Goal: Find specific page/section: Find specific page/section

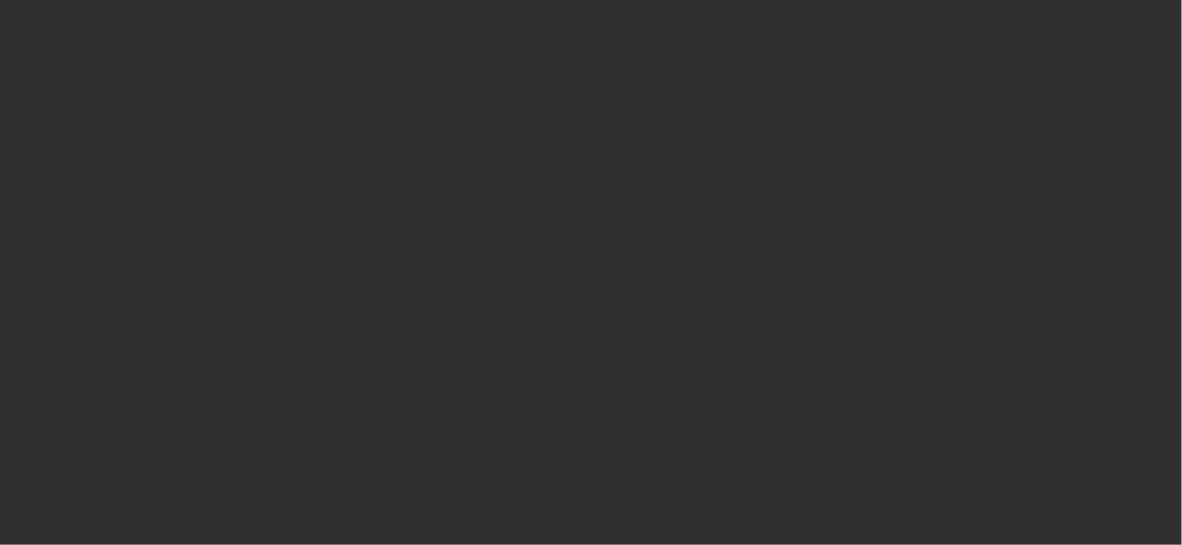
select select "10"
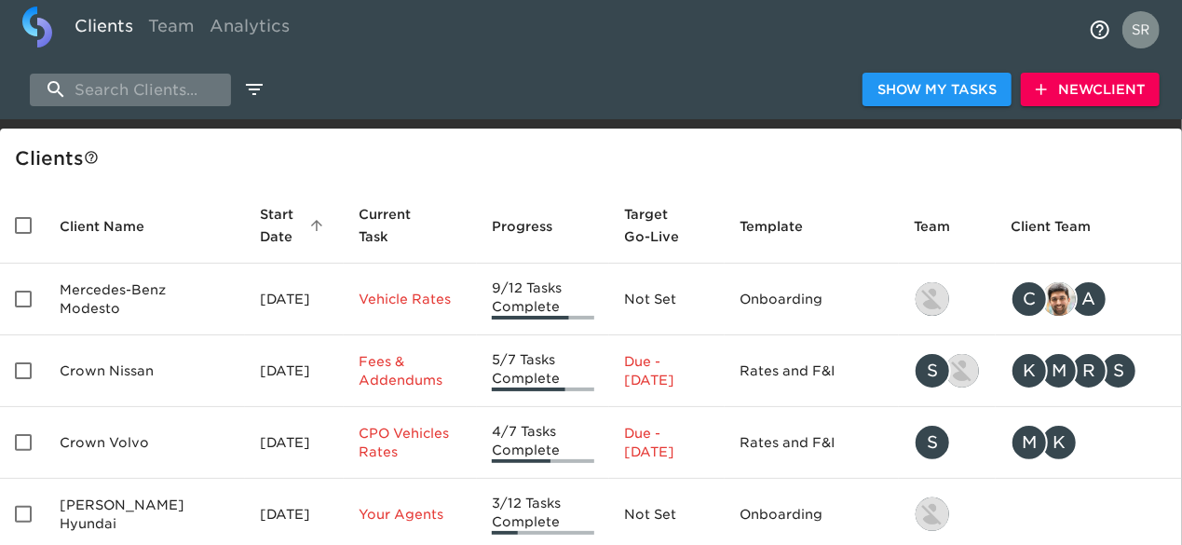
click at [153, 90] on input "search" at bounding box center [130, 90] width 201 height 33
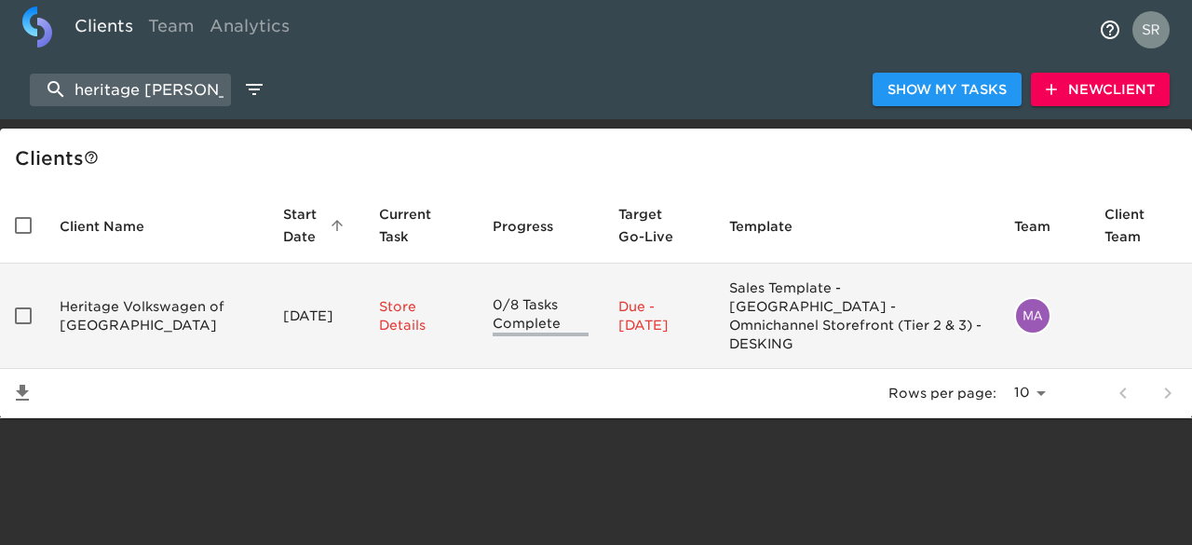
type input "heritage volk"
click at [120, 310] on td "Heritage Volkswagen of South Atlanta" at bounding box center [156, 316] width 223 height 105
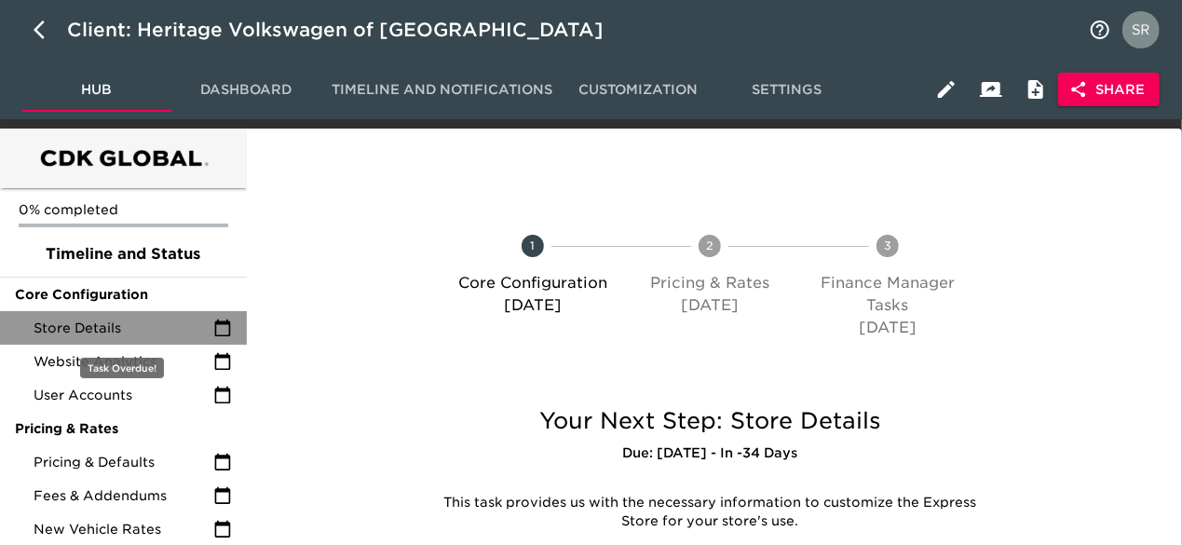
click at [111, 321] on span "Store Details" at bounding box center [124, 327] width 180 height 19
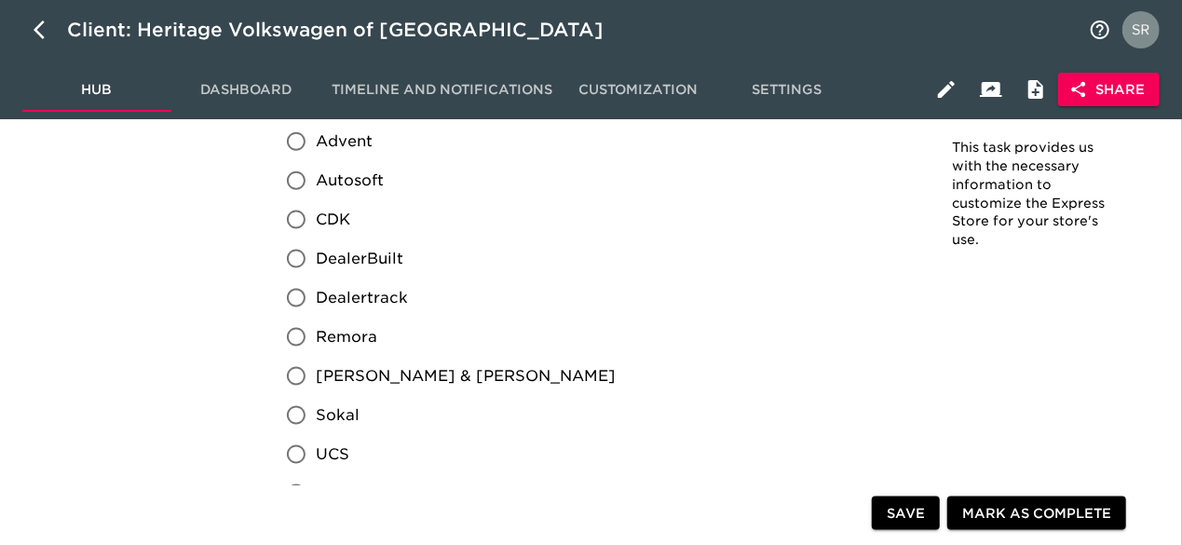
scroll to position [1078, 0]
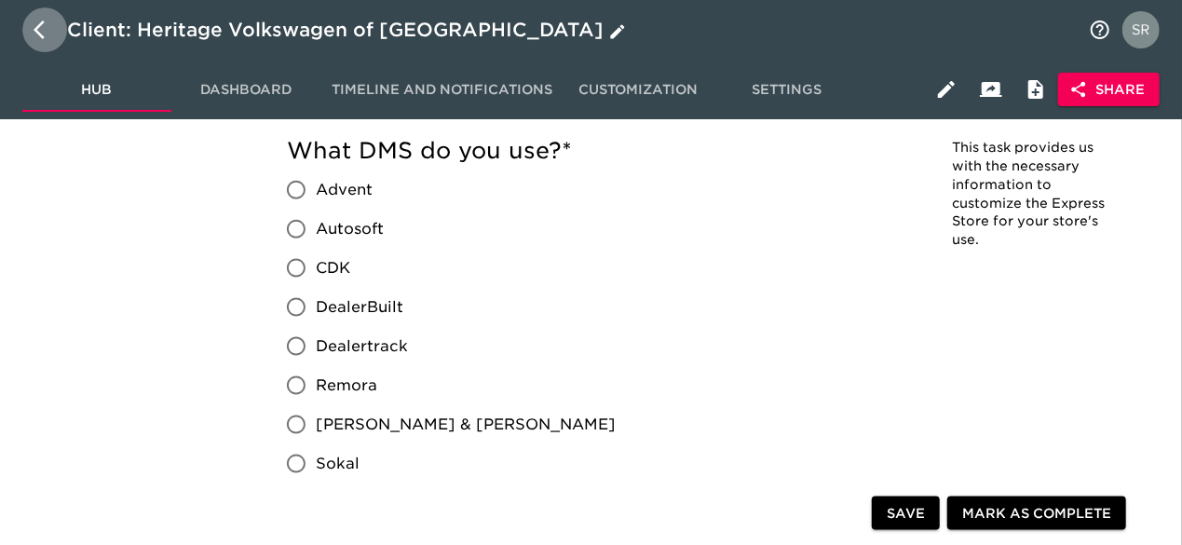
click at [38, 36] on icon "button" at bounding box center [45, 30] width 22 height 22
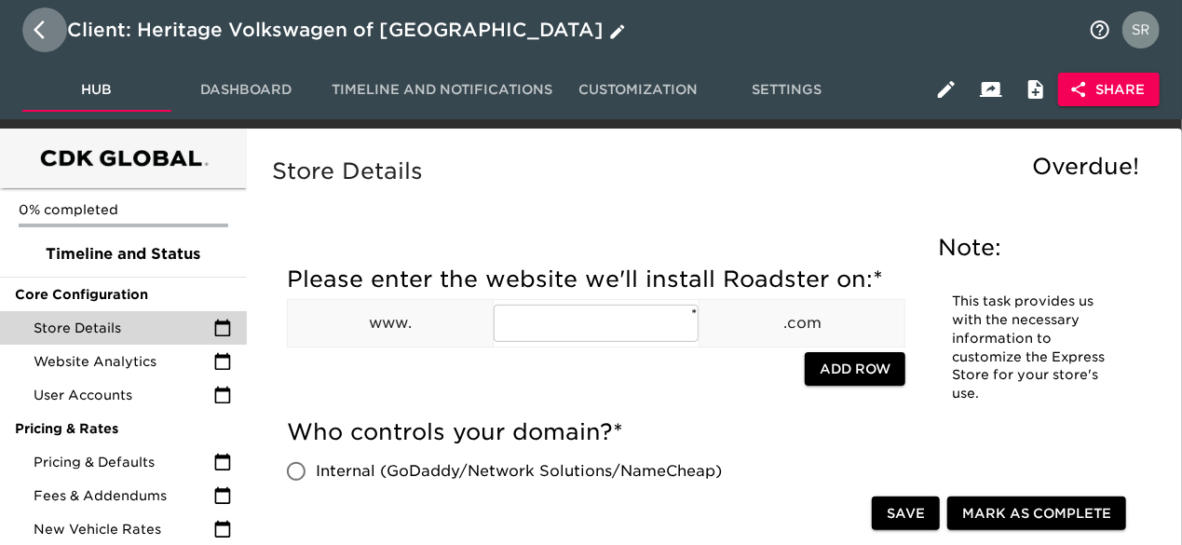
select select "10"
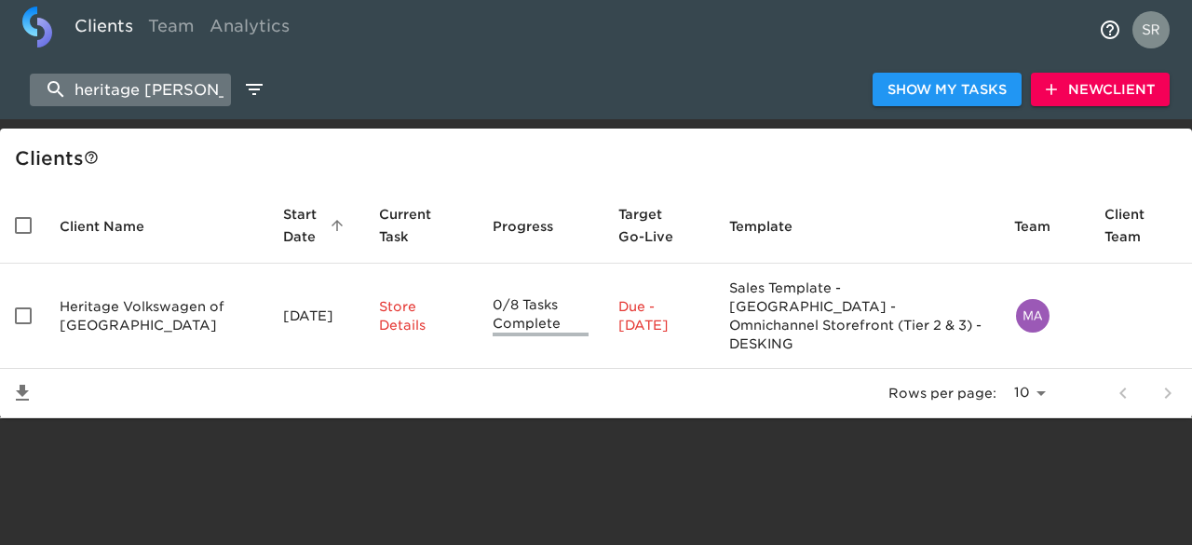
click at [189, 98] on input "heritage volk" at bounding box center [130, 90] width 201 height 33
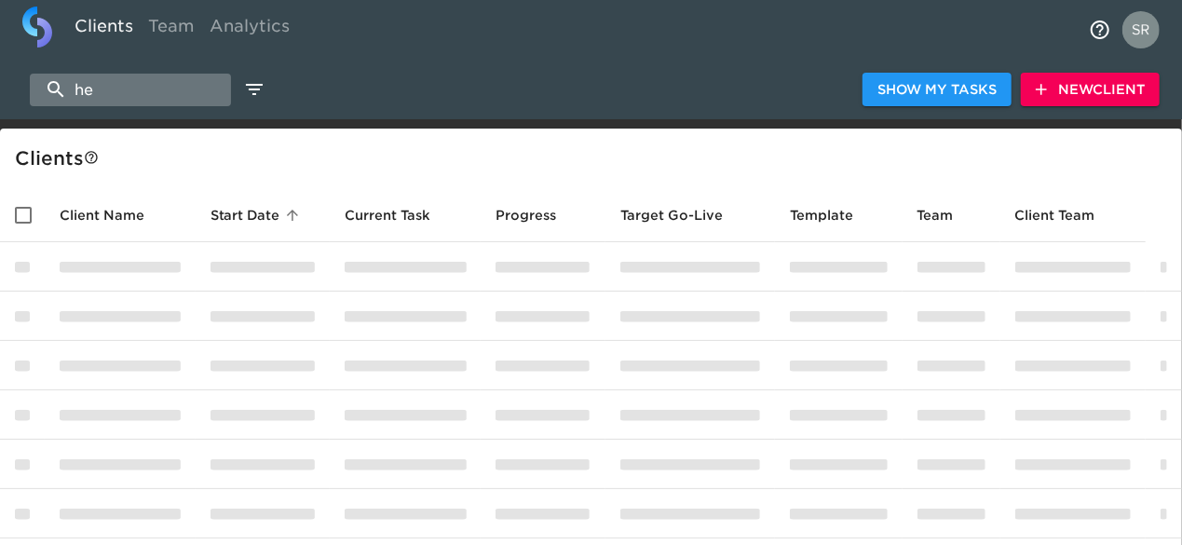
type input "h"
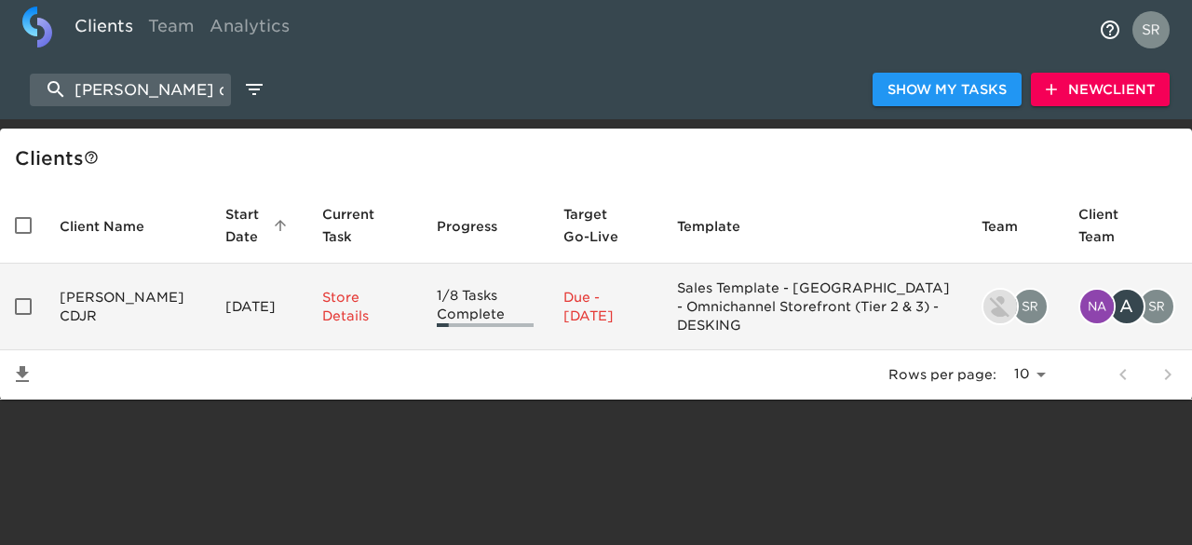
type input "reineke cdjr"
click at [95, 288] on td "Reineke CDJR" at bounding box center [128, 307] width 166 height 87
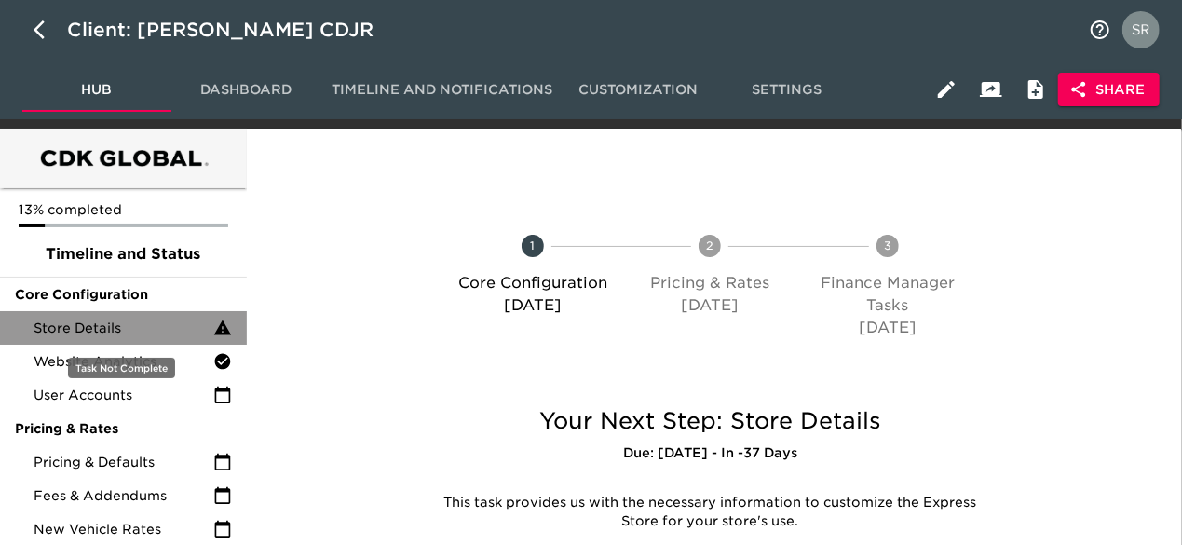
click at [94, 319] on span "Store Details" at bounding box center [124, 327] width 180 height 19
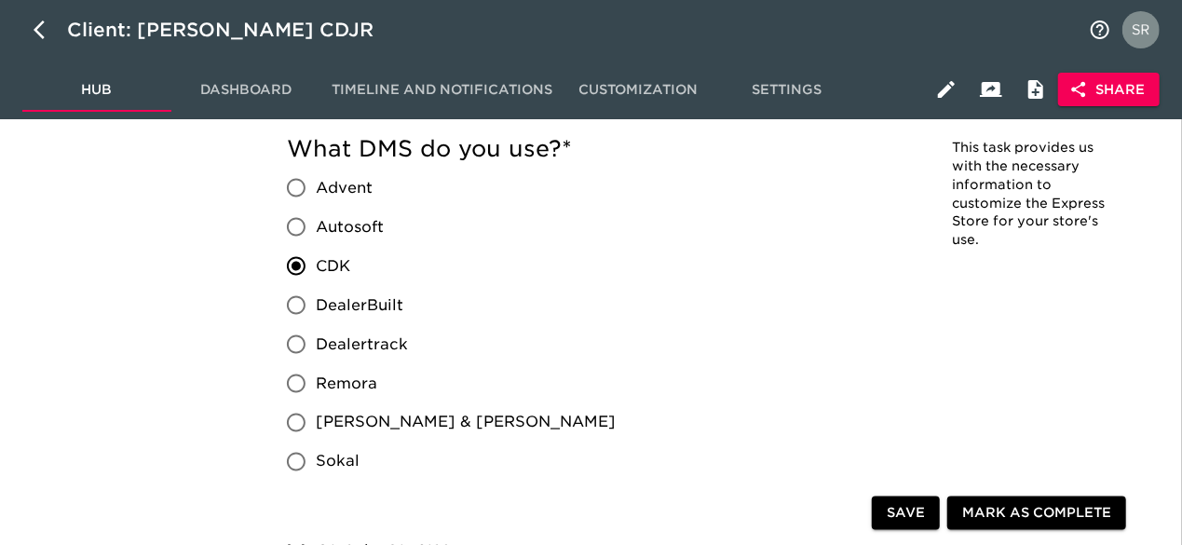
scroll to position [1364, 0]
click at [47, 37] on icon "button" at bounding box center [45, 30] width 22 height 22
select select "10"
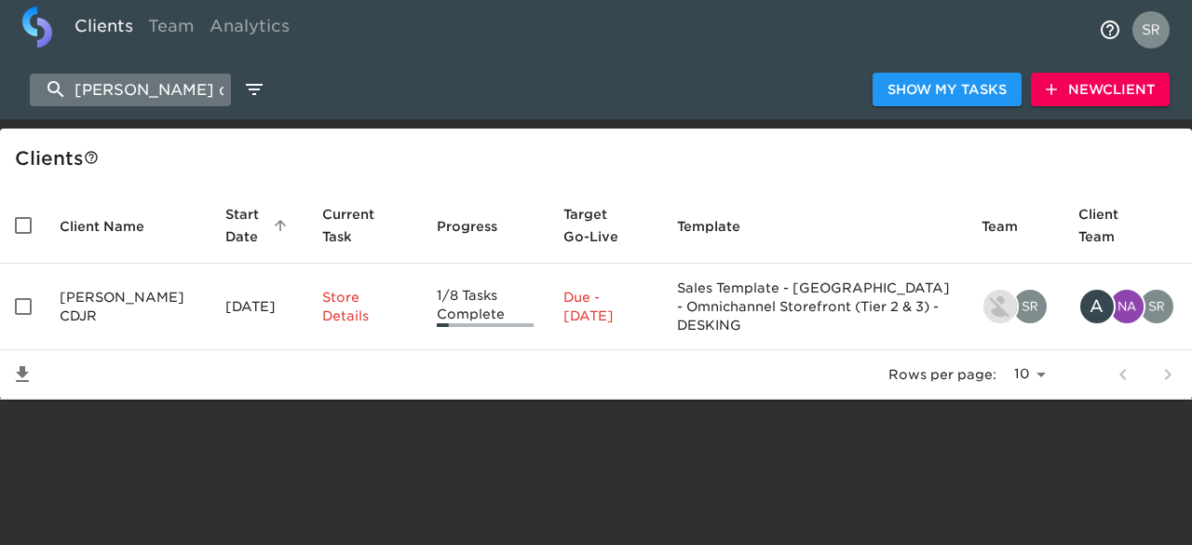
click at [184, 81] on input "reineke cdjr" at bounding box center [130, 90] width 201 height 33
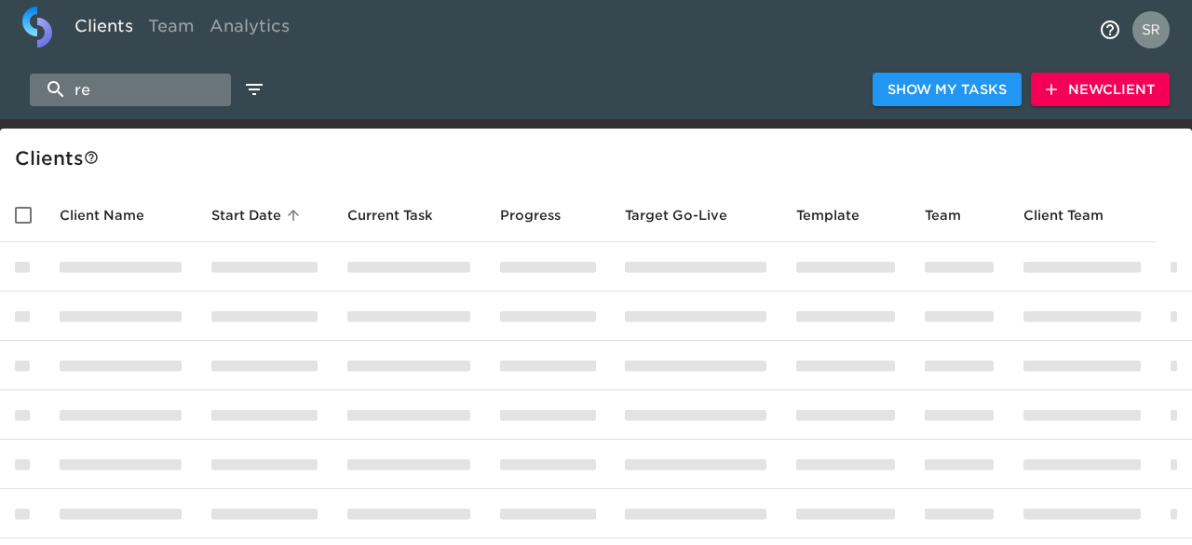
type input "r"
type input "a"
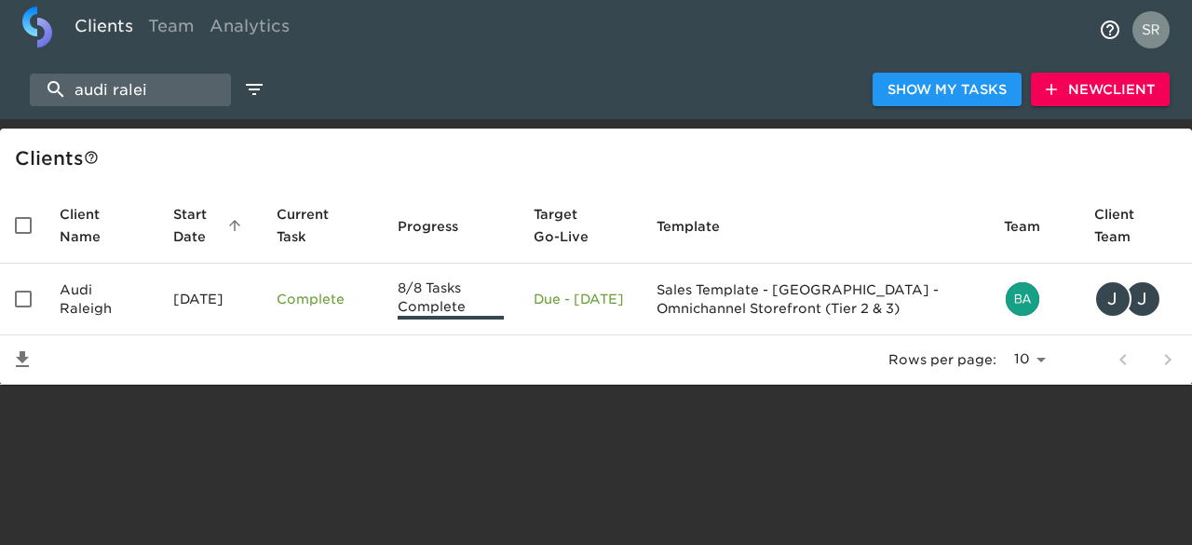
type input "audi ralei"
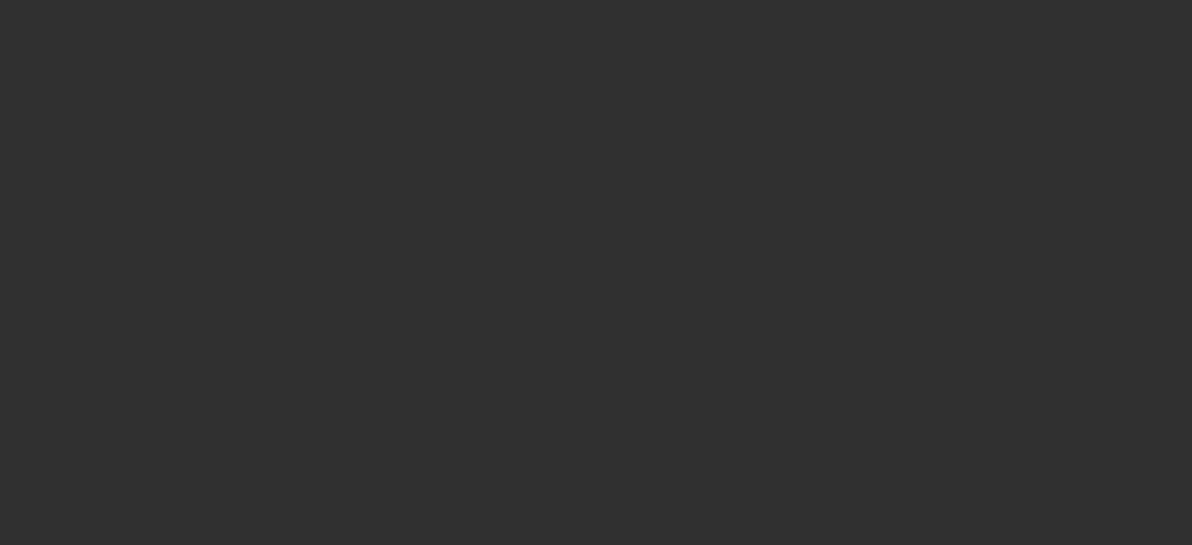
select select "10"
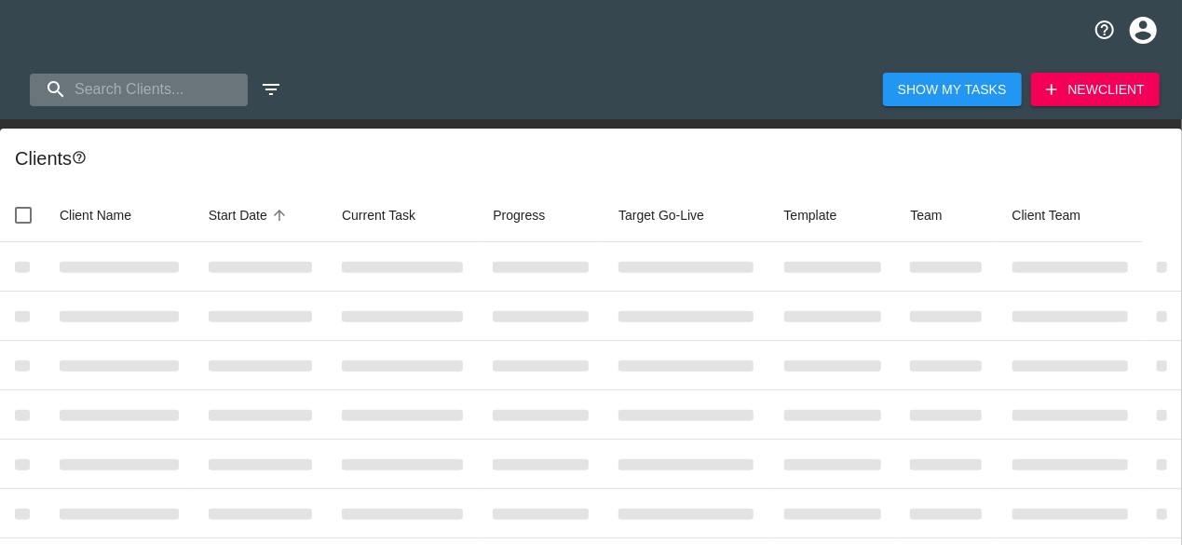
click at [165, 94] on input "search" at bounding box center [139, 90] width 218 height 33
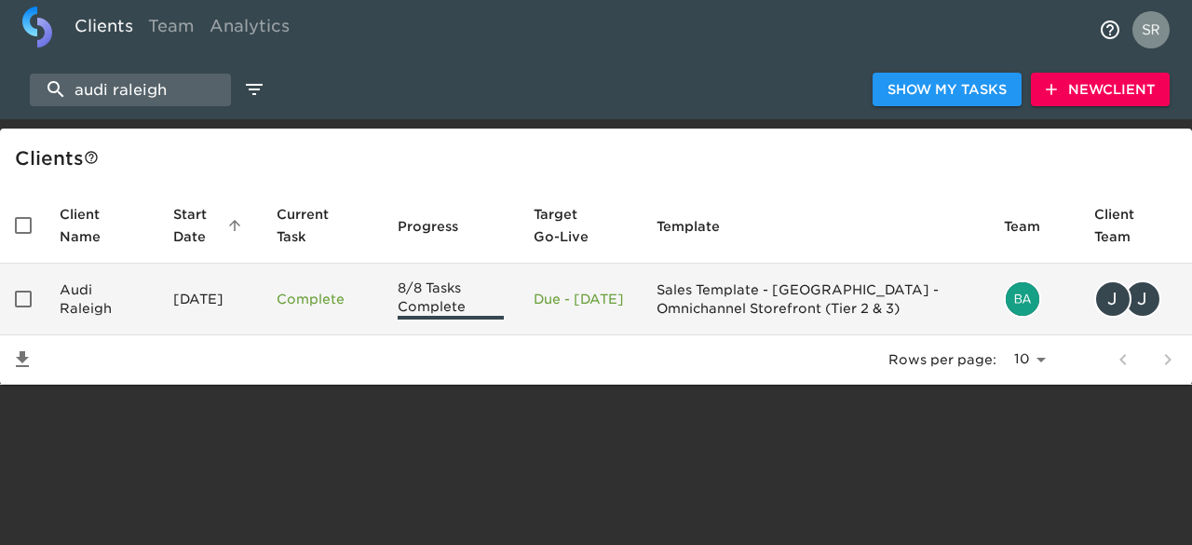
type input "audi raleigh"
click at [119, 299] on td "Audi Raleigh" at bounding box center [102, 300] width 114 height 72
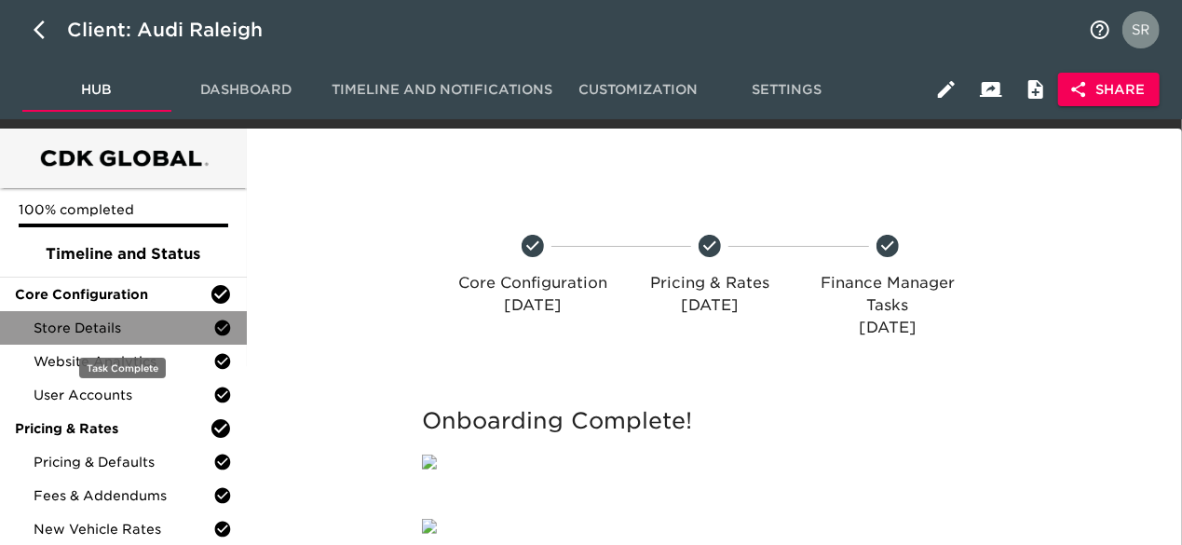
click at [119, 319] on span "Store Details" at bounding box center [124, 327] width 180 height 19
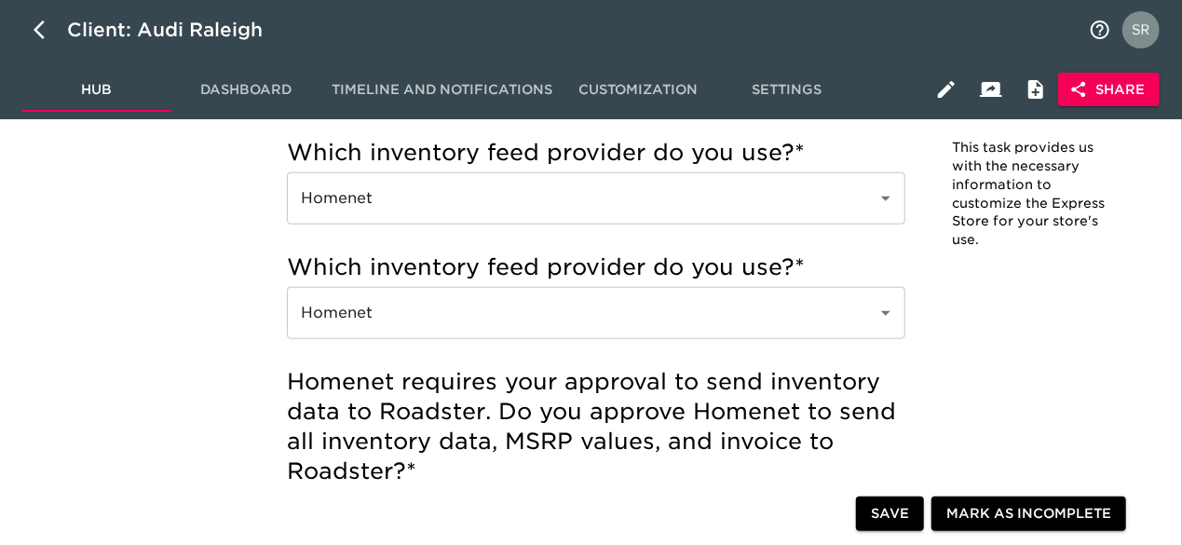
scroll to position [642, 0]
